Goal: Navigation & Orientation: Understand site structure

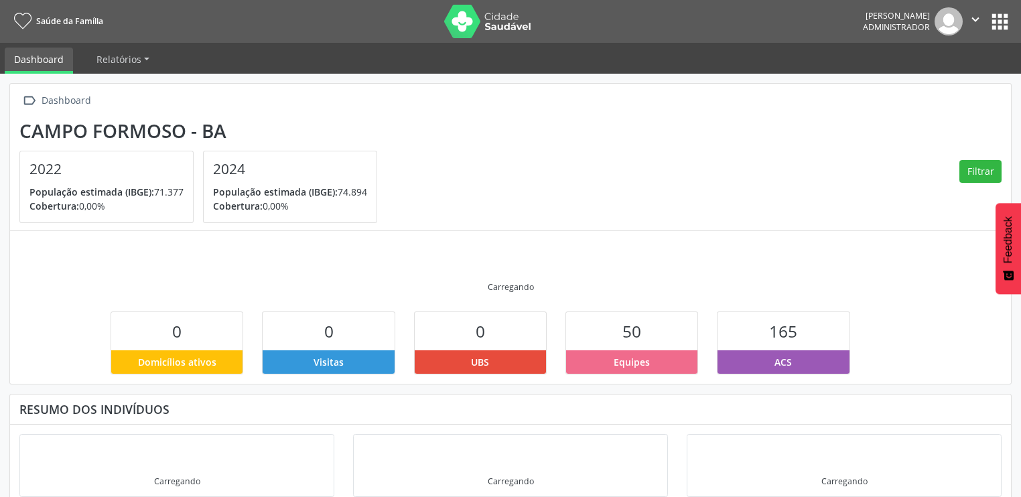
click at [1000, 10] on button "apps" at bounding box center [999, 21] width 23 height 23
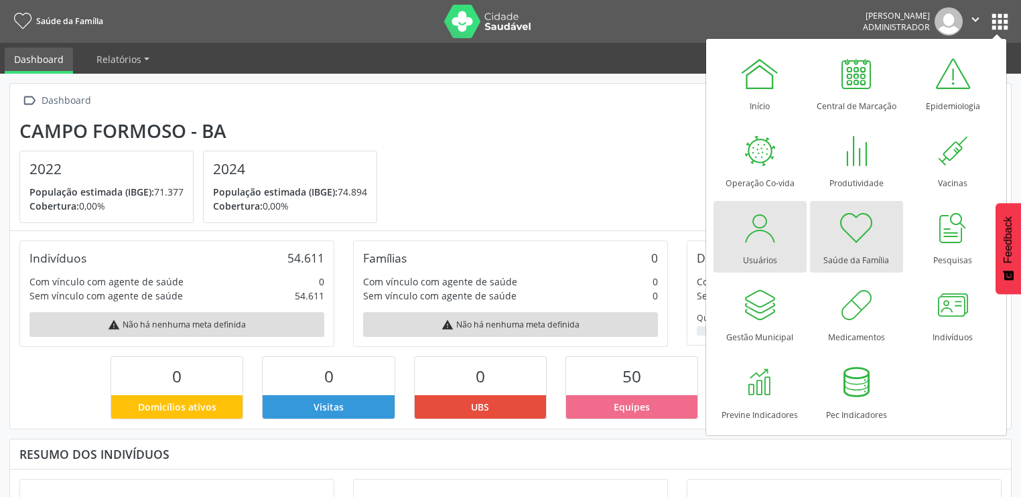
click at [759, 255] on div "Usuários" at bounding box center [760, 257] width 34 height 18
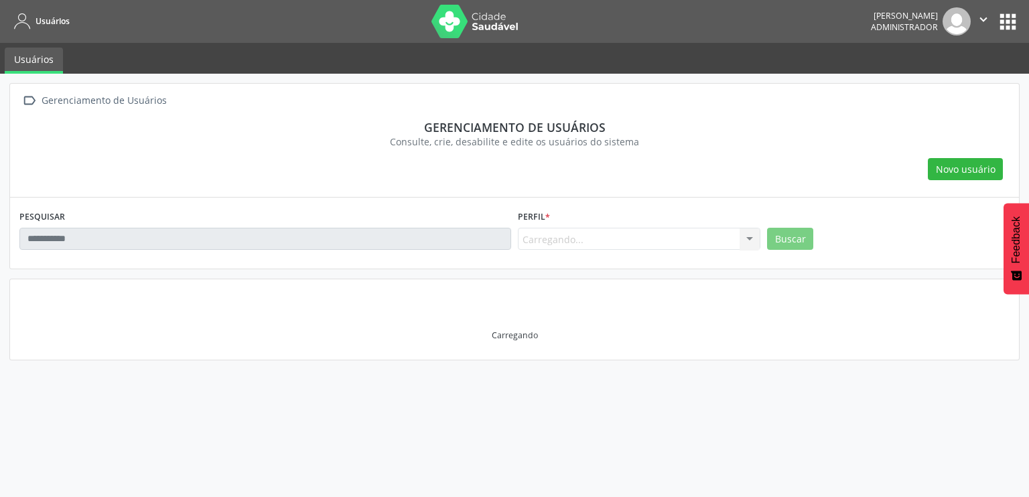
click at [1016, 22] on nav "Usuários [PERSON_NAME] Administrador  Configurações Sair apps" at bounding box center [514, 21] width 1029 height 43
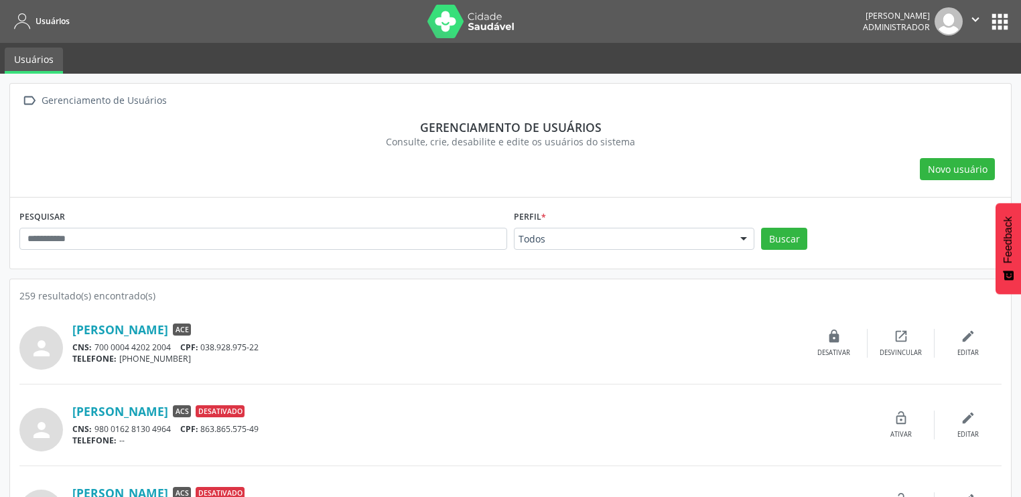
click at [999, 13] on button "apps" at bounding box center [999, 21] width 23 height 23
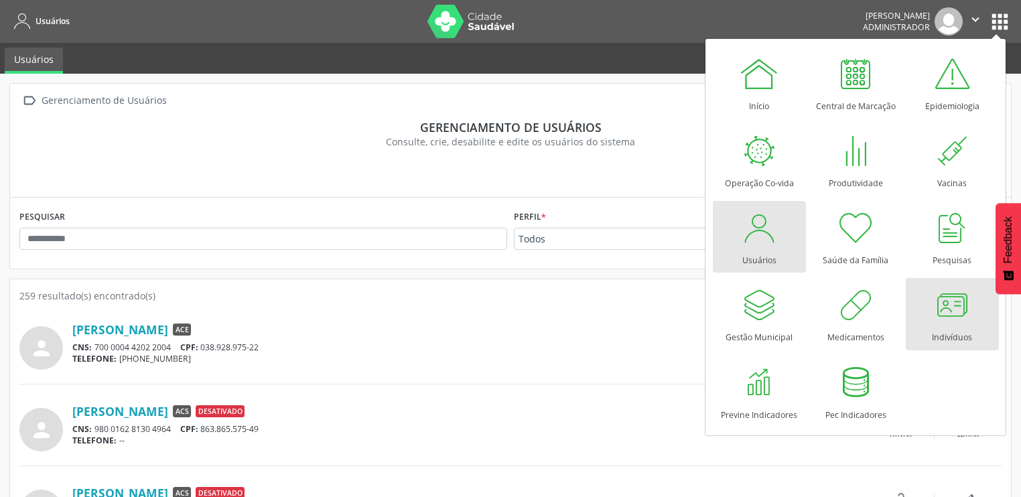
click at [940, 297] on div at bounding box center [952, 305] width 40 height 40
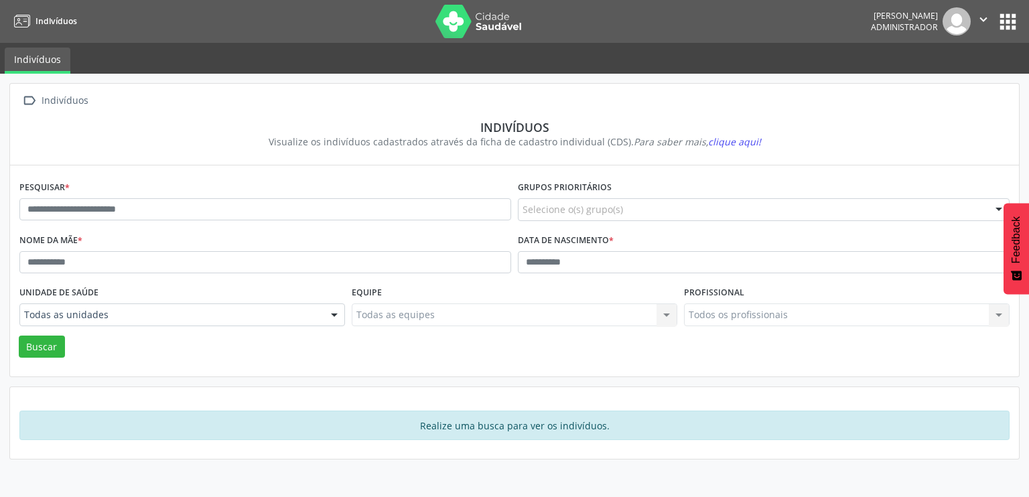
click at [1003, 19] on button "apps" at bounding box center [1007, 21] width 23 height 23
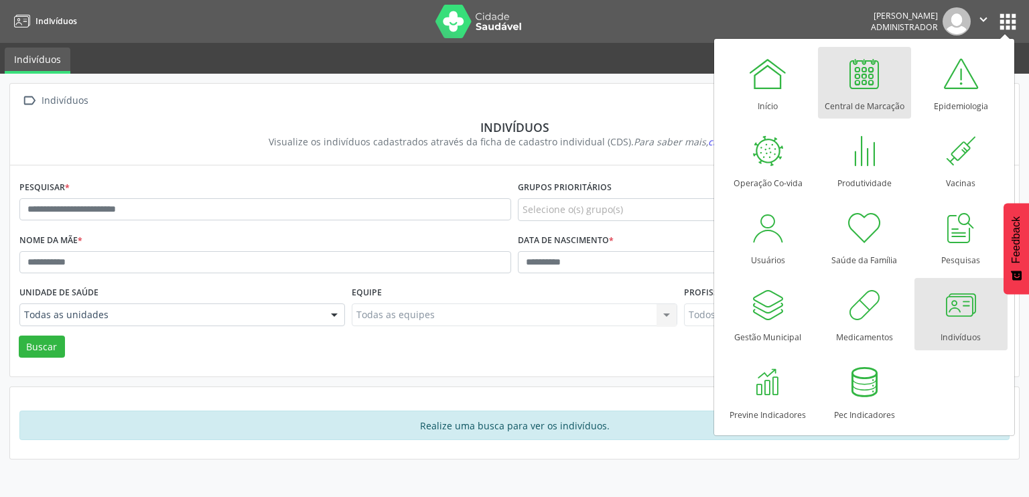
click at [848, 85] on div at bounding box center [864, 74] width 40 height 40
